Goal: Transaction & Acquisition: Subscribe to service/newsletter

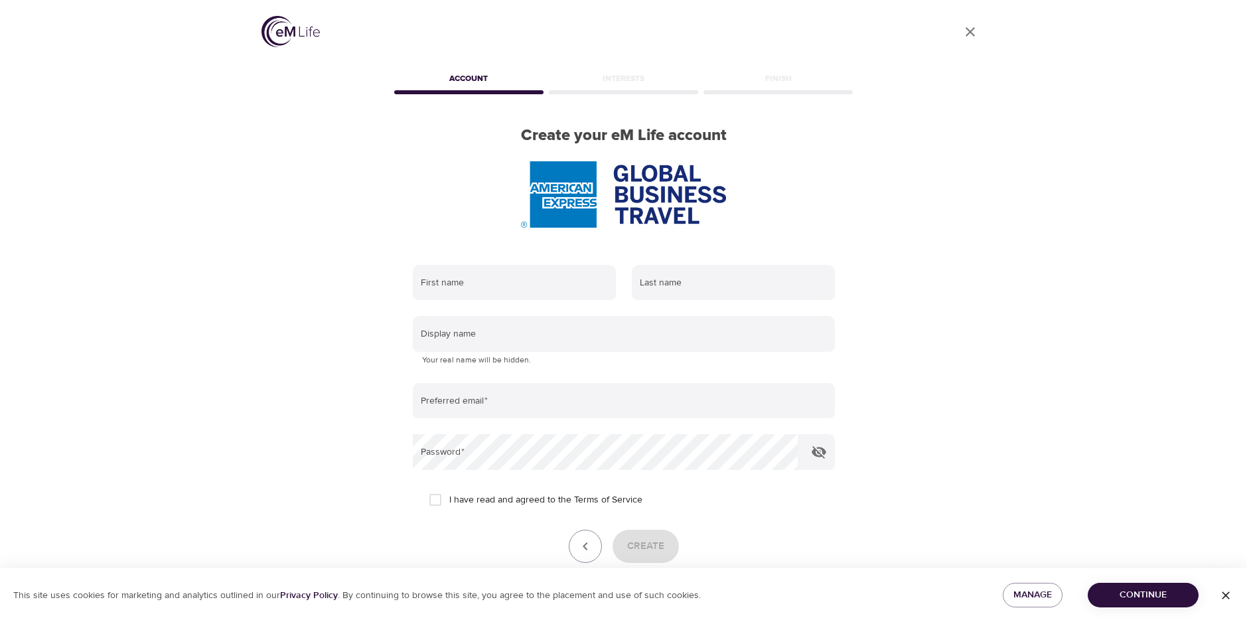
click at [945, 198] on div "User Profile Account Interests Finish Create your eM Life account First name La…" at bounding box center [624, 311] width 757 height 622
click at [554, 288] on input "text" at bounding box center [514, 283] width 203 height 36
type input "Raksha"
type input "Parekh"
type input "[EMAIL_ADDRESS][DOMAIN_NAME]"
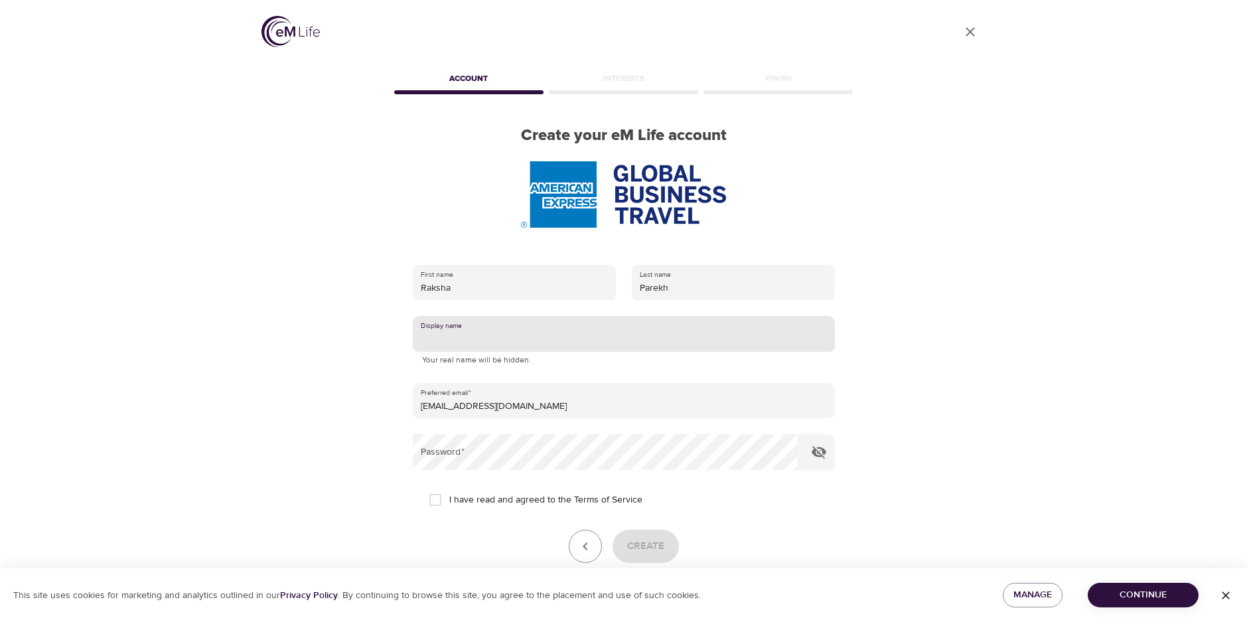
click at [505, 335] on input "text" at bounding box center [624, 334] width 422 height 36
type input "F"
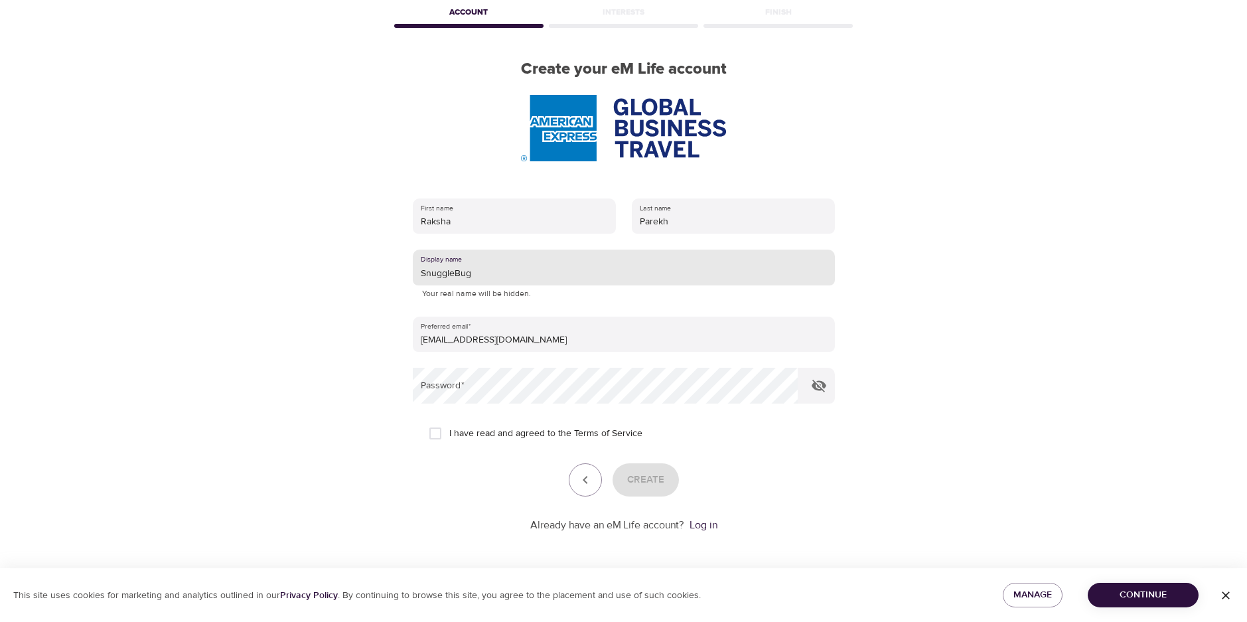
scroll to position [67, 0]
type input "SnuggleBug"
click at [430, 432] on input "I have read and agreed to the Terms of Service" at bounding box center [436, 433] width 28 height 28
checkbox input "true"
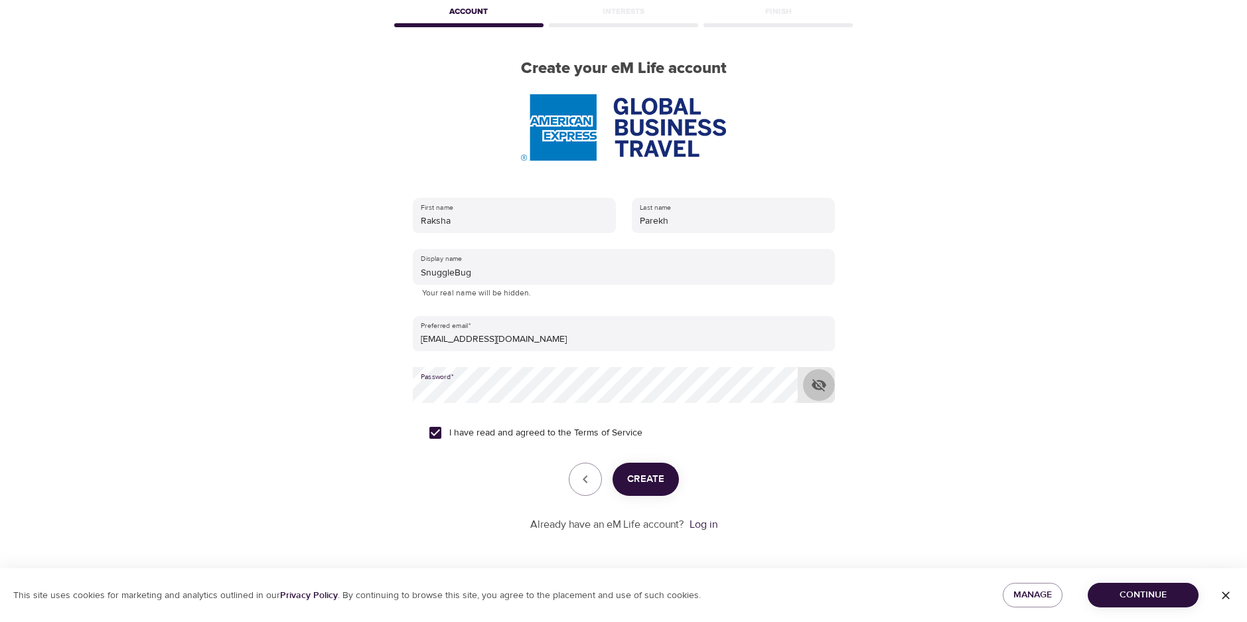
click at [821, 381] on icon "button" at bounding box center [819, 385] width 15 height 13
click at [820, 381] on icon "button" at bounding box center [819, 385] width 15 height 10
click at [646, 480] on span "Create" at bounding box center [645, 479] width 37 height 17
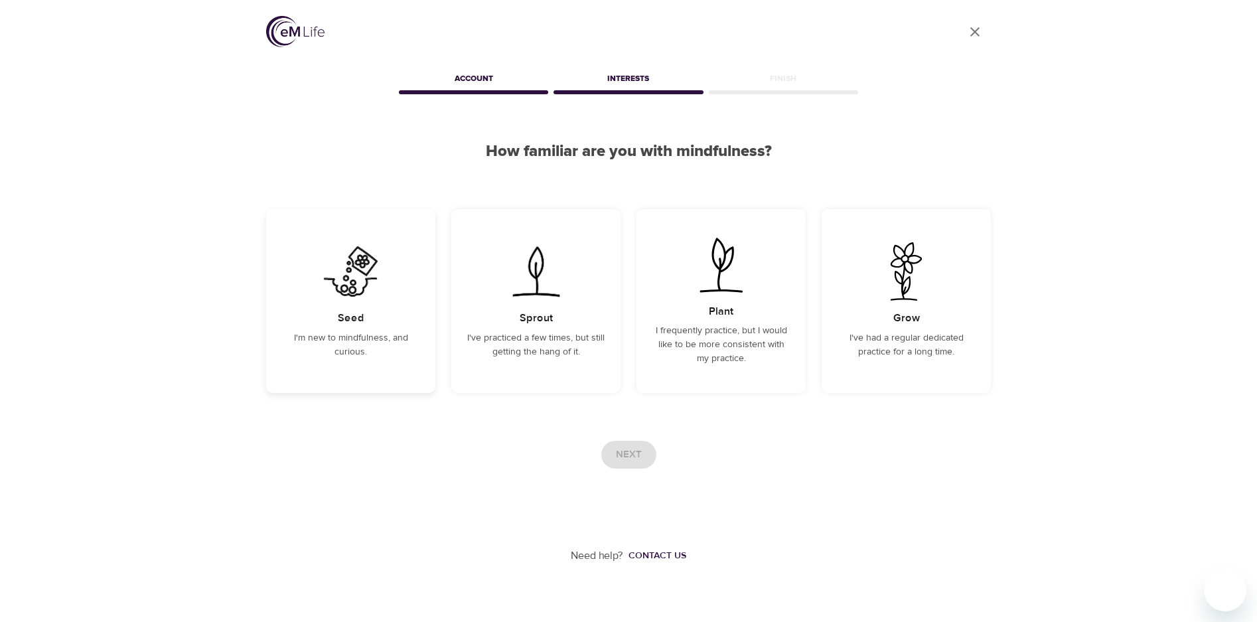
click at [337, 316] on div "Seed I'm new to mindfulness, and curious." at bounding box center [350, 301] width 169 height 184
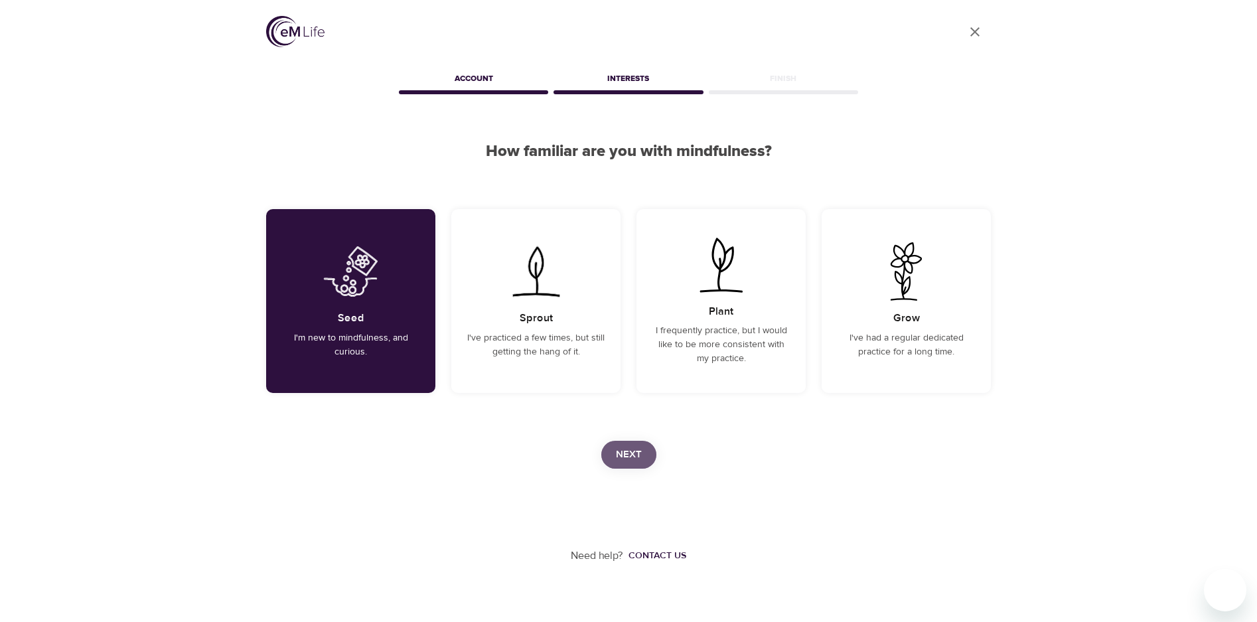
click at [629, 457] on span "Next" at bounding box center [629, 454] width 26 height 17
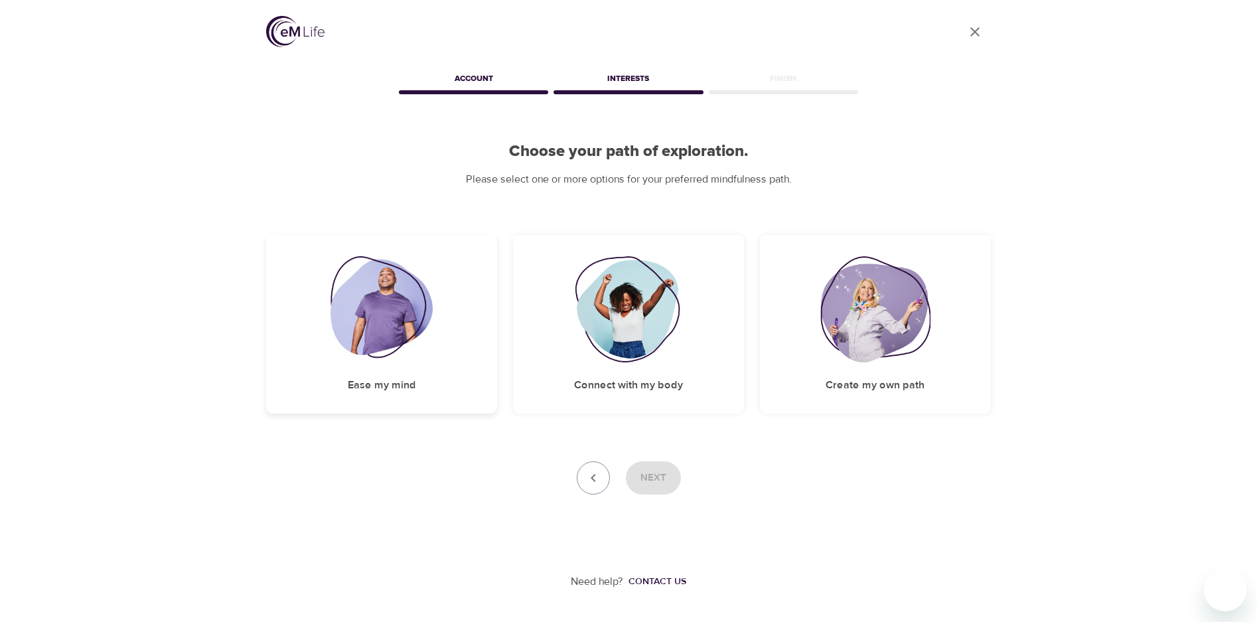
click at [380, 319] on img at bounding box center [382, 309] width 103 height 106
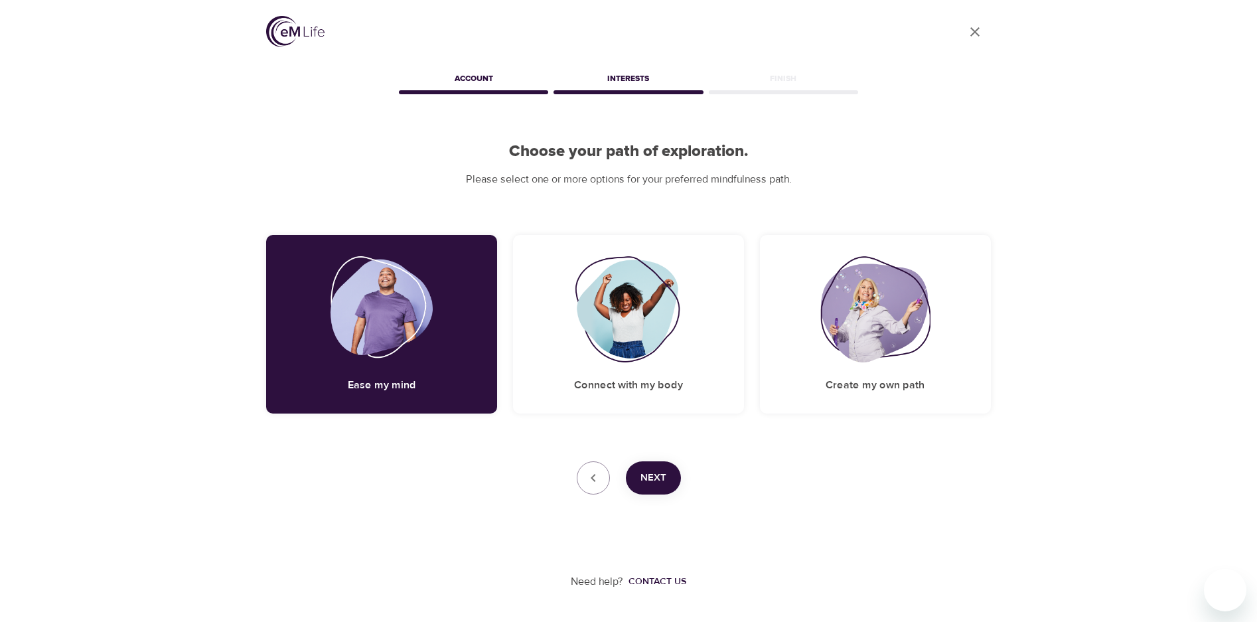
click at [648, 480] on span "Next" at bounding box center [654, 477] width 26 height 17
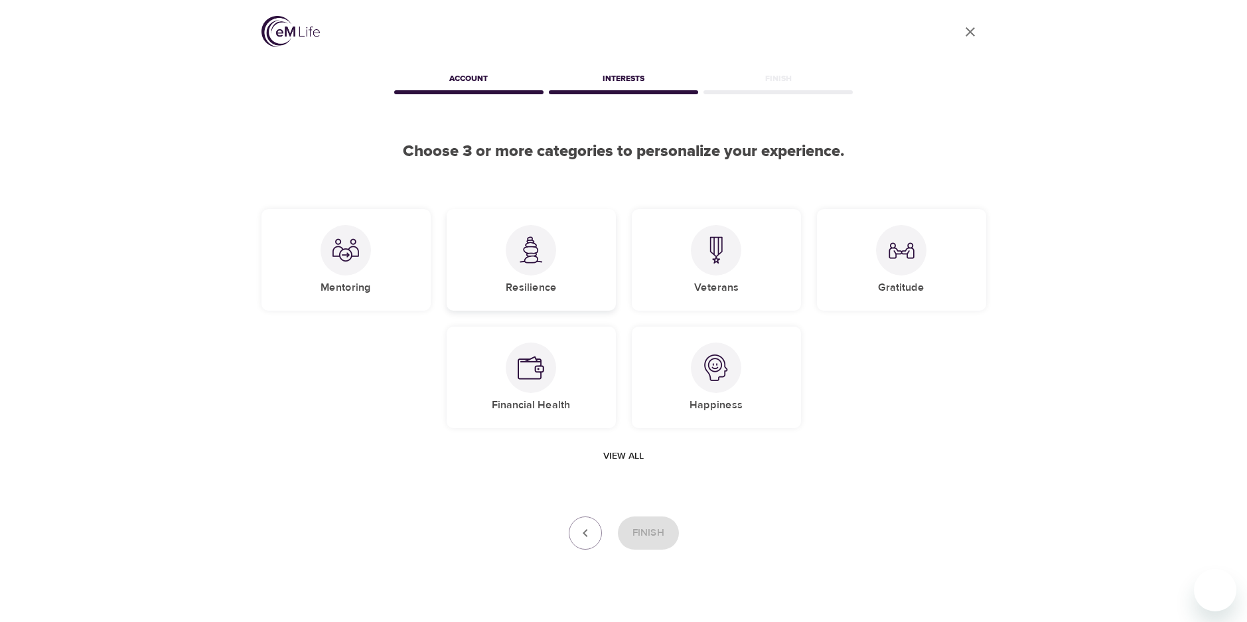
click at [497, 275] on div "Resilience" at bounding box center [531, 260] width 169 height 102
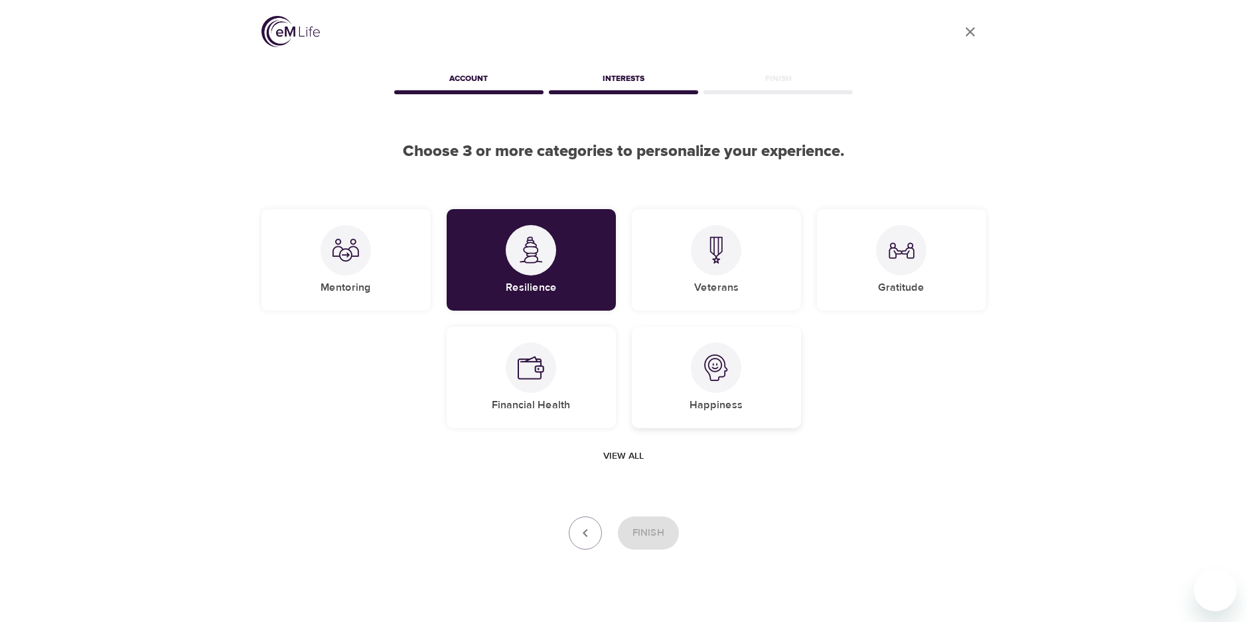
click at [716, 366] on img at bounding box center [716, 368] width 27 height 27
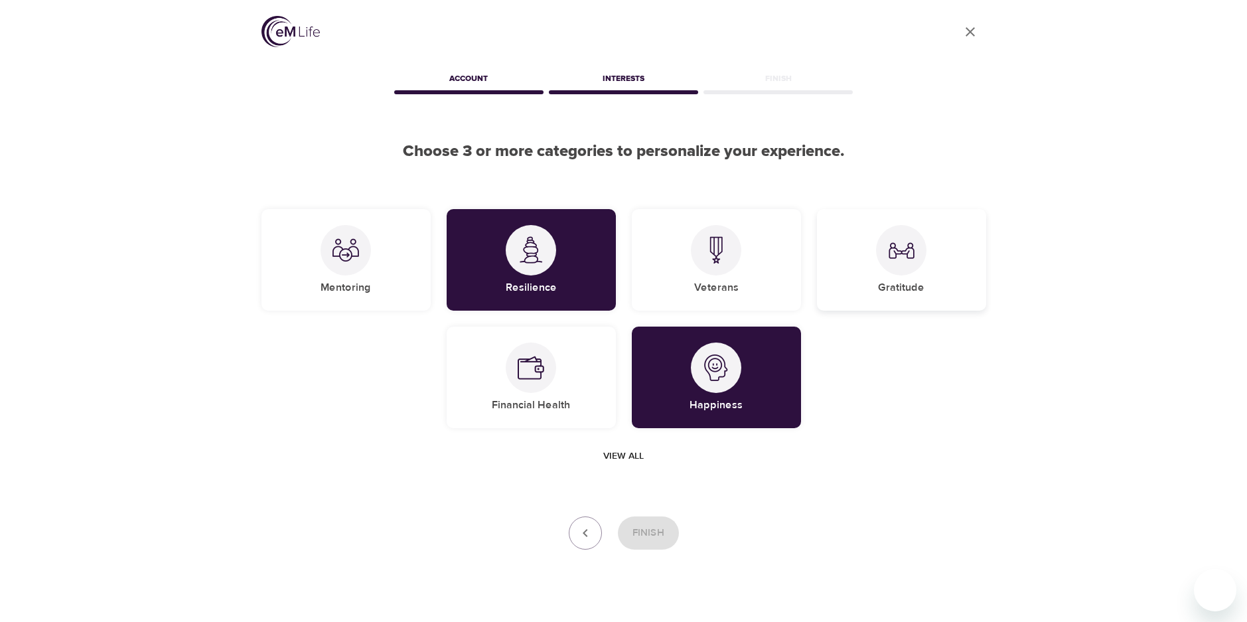
click at [910, 259] on img at bounding box center [901, 250] width 27 height 27
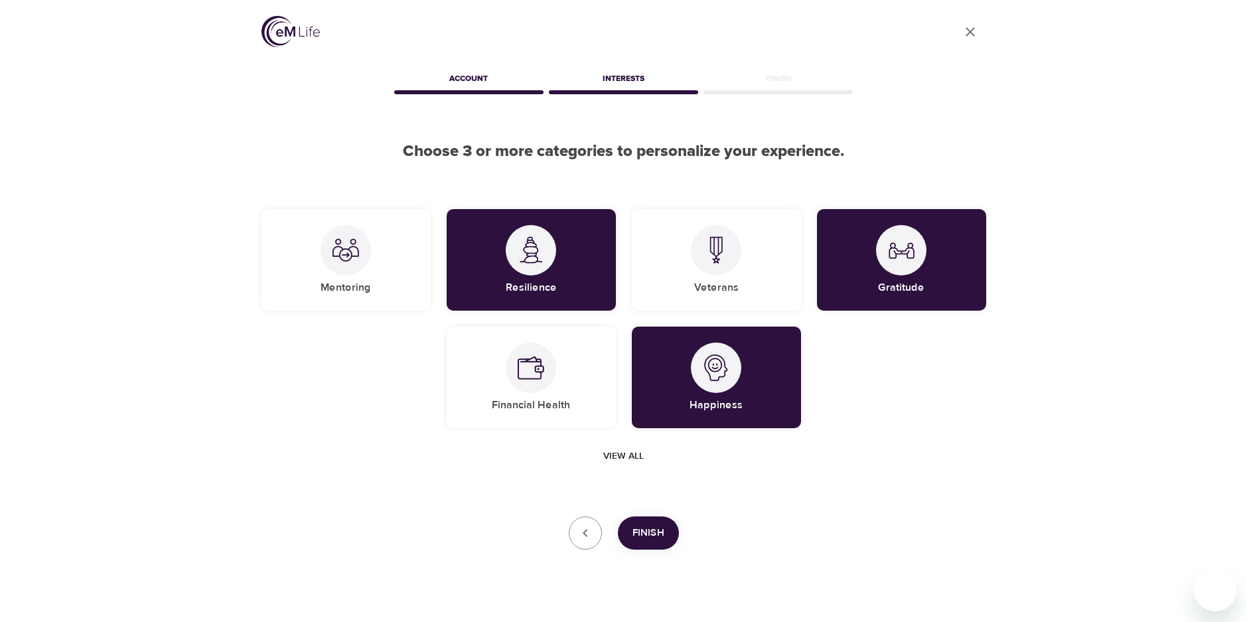
click at [647, 525] on span "Finish" at bounding box center [649, 532] width 32 height 17
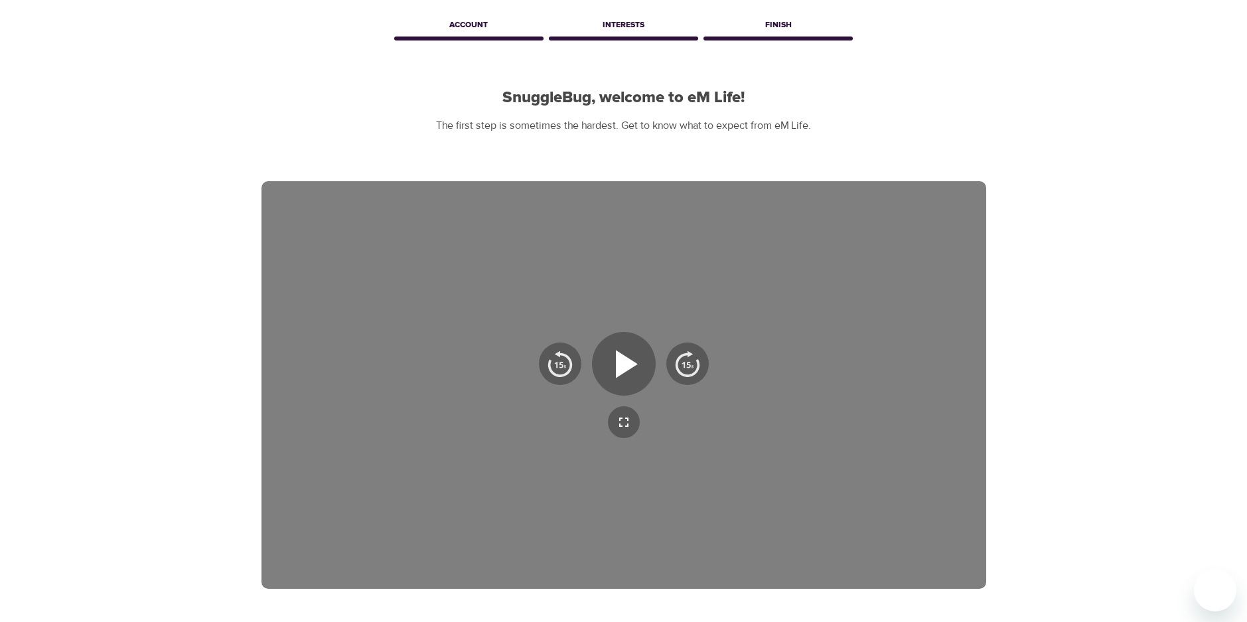
scroll to position [133, 0]
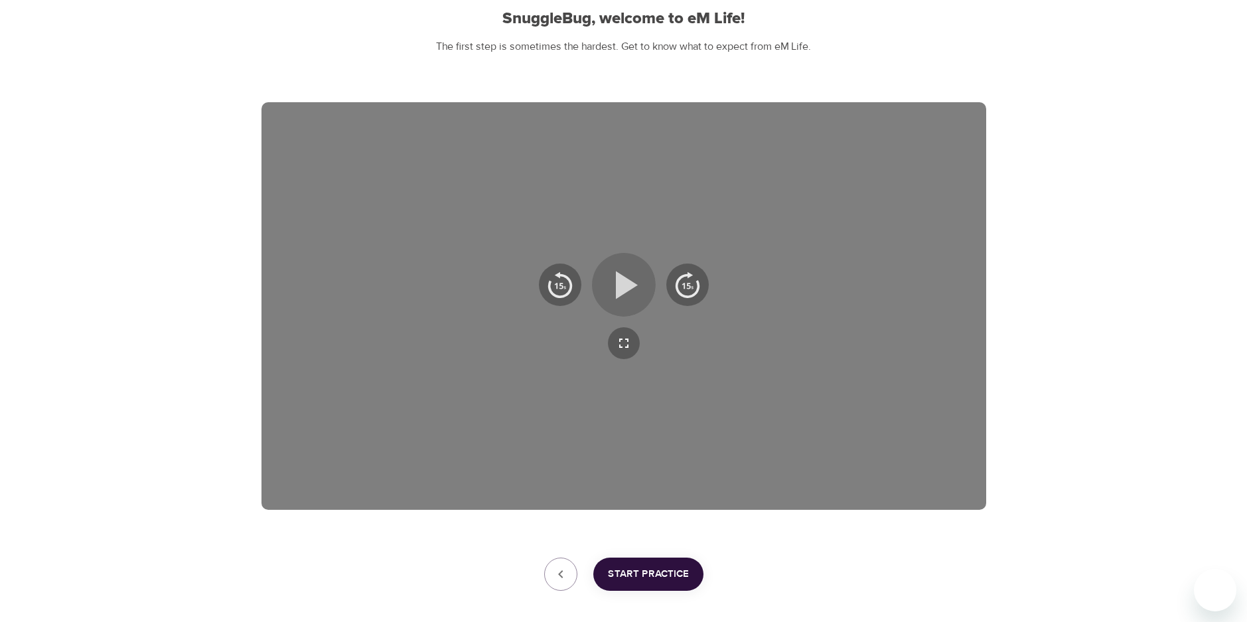
click at [615, 281] on icon "button" at bounding box center [624, 285] width 48 height 48
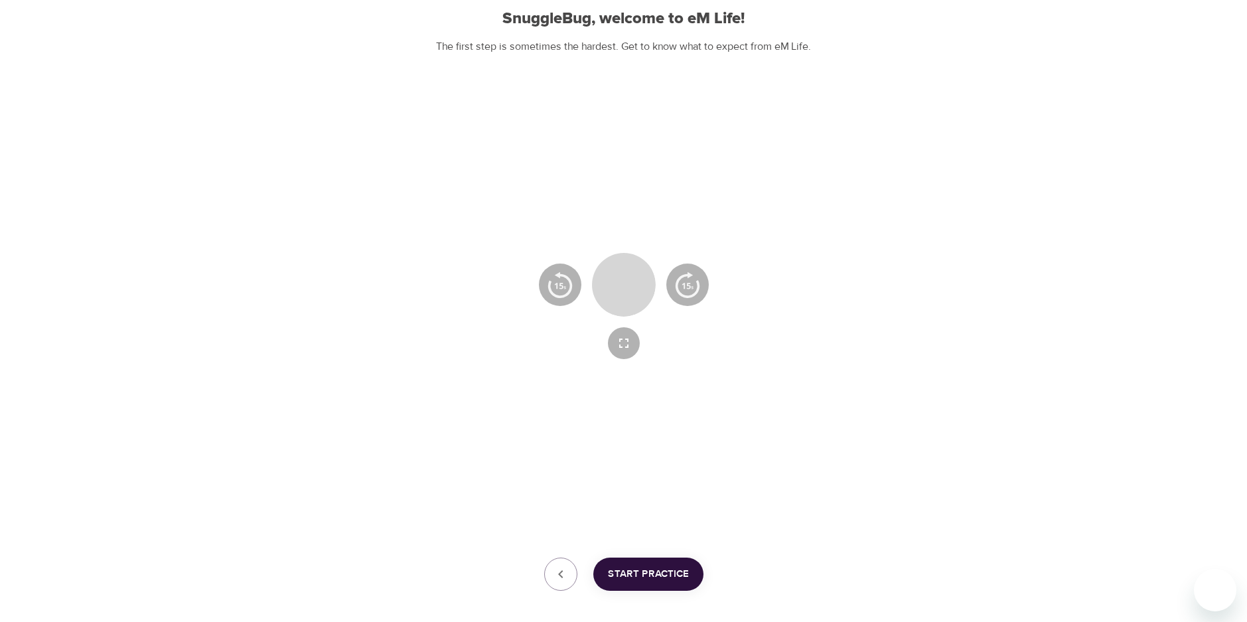
click at [623, 289] on icon "button" at bounding box center [624, 285] width 48 height 48
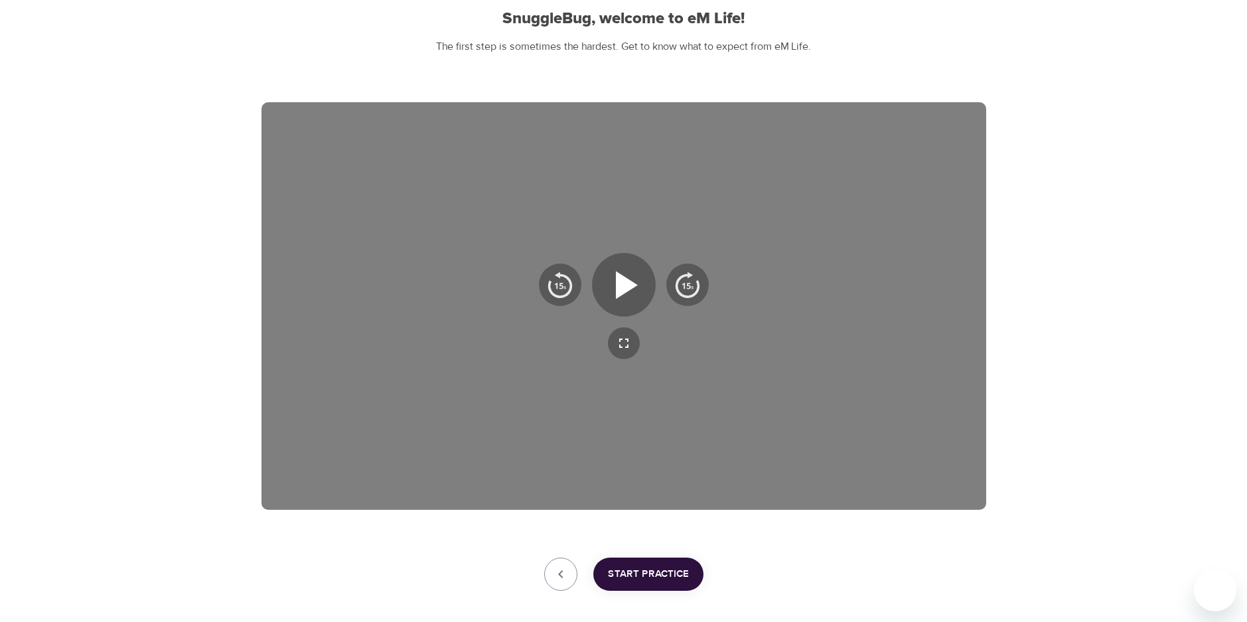
drag, startPoint x: 908, startPoint y: 271, endPoint x: 907, endPoint y: 264, distance: 7.4
click at [908, 271] on div at bounding box center [624, 306] width 725 height 408
click at [642, 285] on icon "button" at bounding box center [624, 285] width 48 height 48
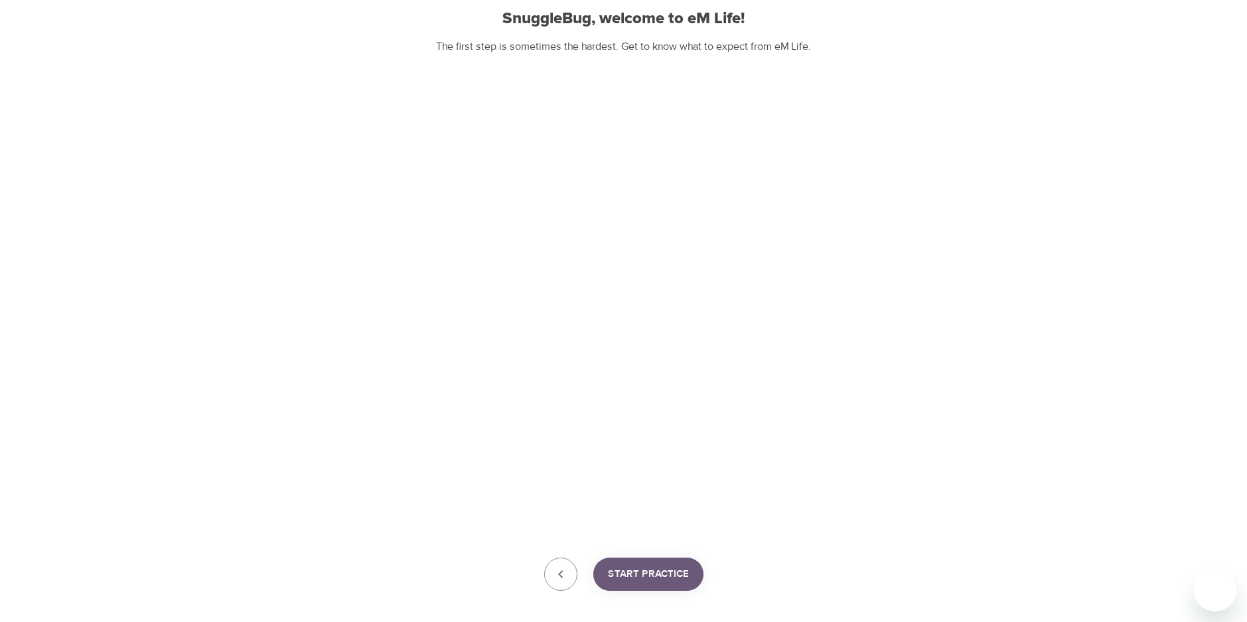
click at [641, 566] on span "Start Practice" at bounding box center [648, 574] width 81 height 17
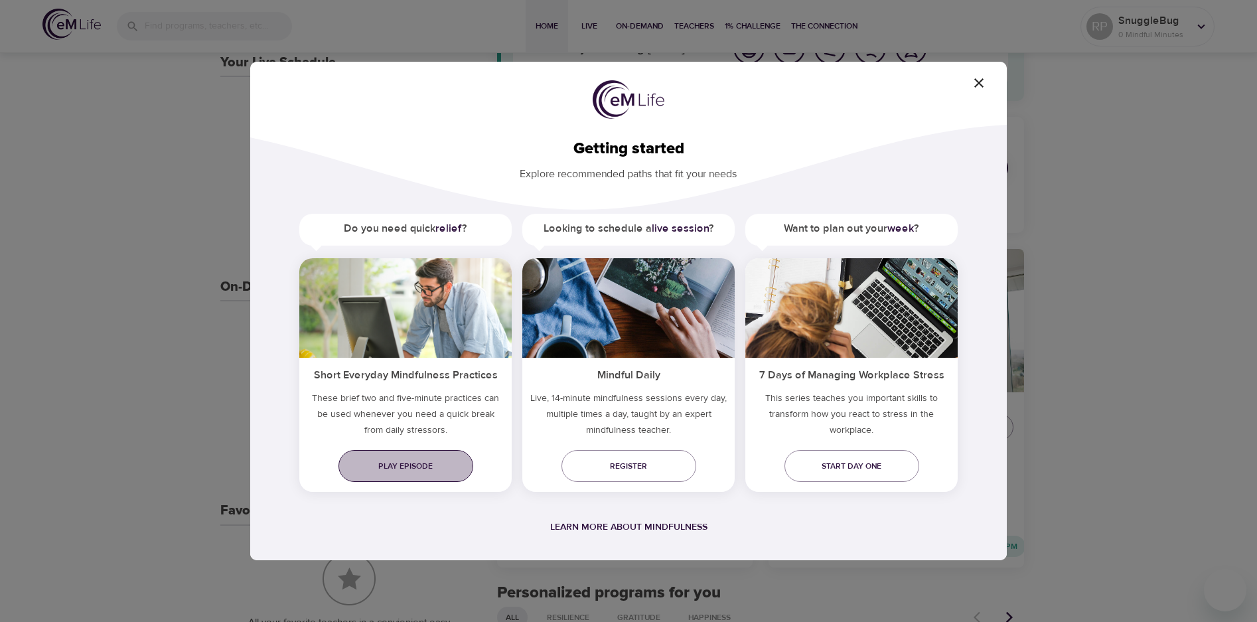
click at [398, 465] on span "Play episode" at bounding box center [406, 466] width 114 height 14
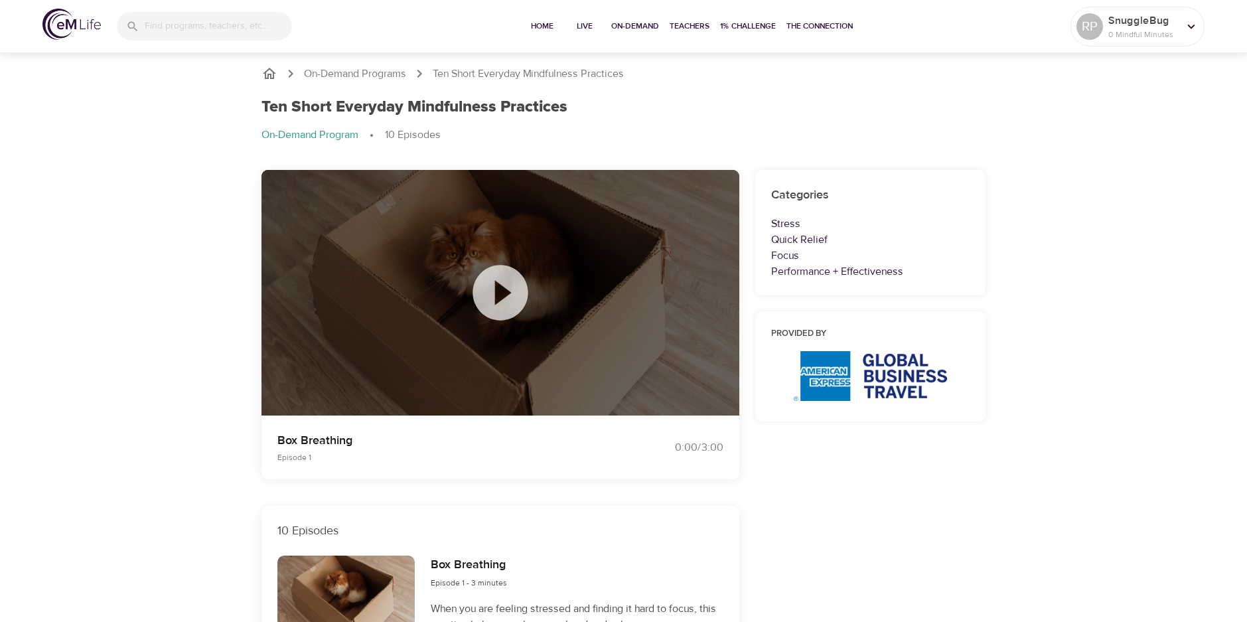
scroll to position [199, 0]
